Goal: Check status

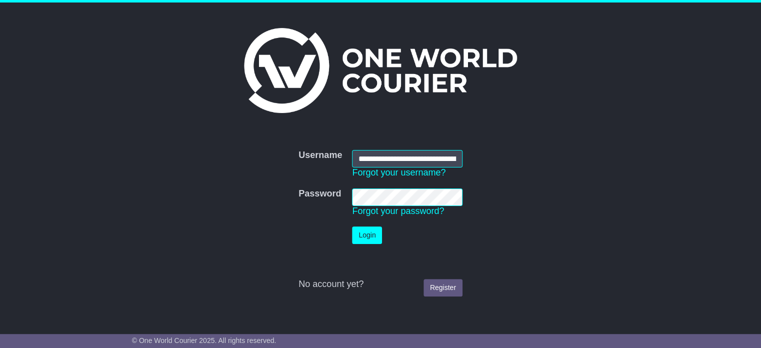
scroll to position [0, 42]
type input "**********"
click at [373, 231] on button "Login" at bounding box center [367, 234] width 30 height 17
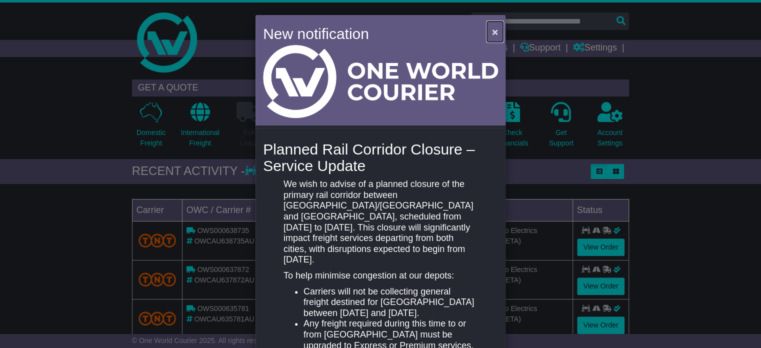
click at [491, 33] on button "×" at bounding box center [495, 31] width 16 height 20
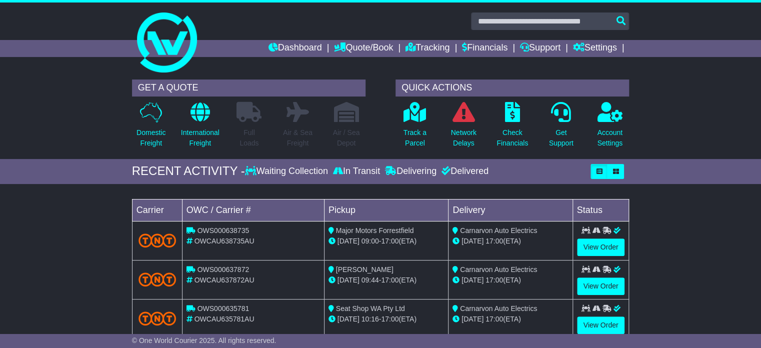
scroll to position [52, 0]
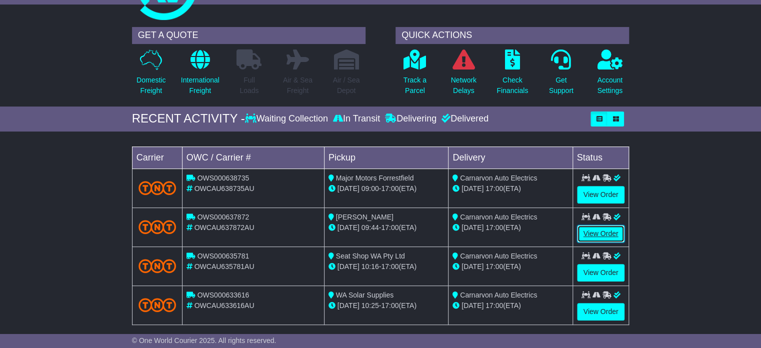
click at [591, 231] on link "View Order" at bounding box center [601, 233] width 48 height 17
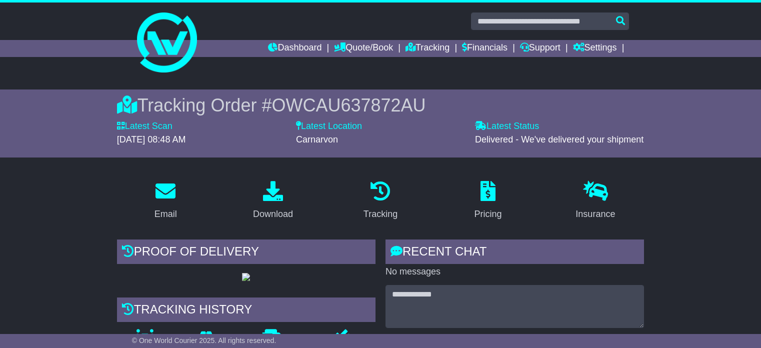
scroll to position [903, 0]
